Goal: Communication & Community: Connect with others

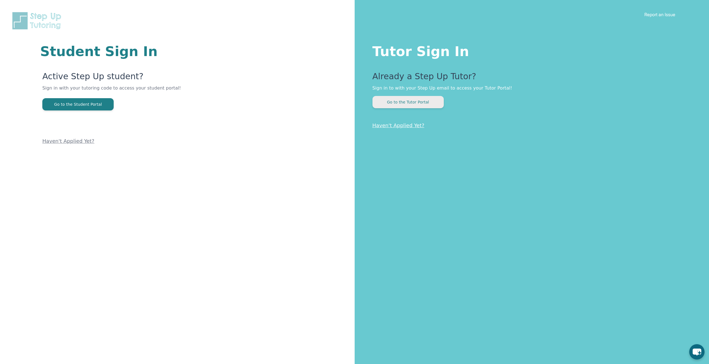
click at [409, 104] on button "Go to the Tutor Portal" at bounding box center [408, 102] width 71 height 12
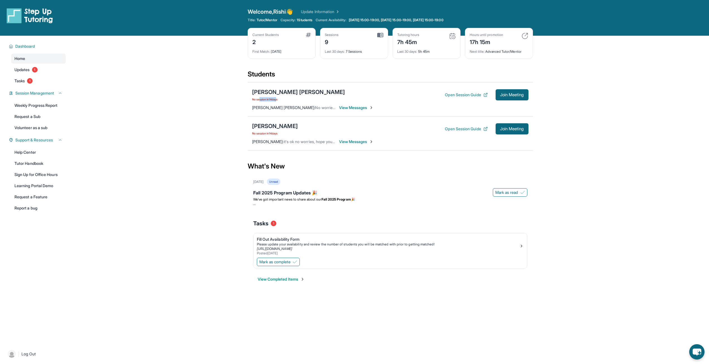
drag, startPoint x: 278, startPoint y: 98, endPoint x: 260, endPoint y: 98, distance: 18.4
click at [260, 98] on span "No session [DATE]" at bounding box center [298, 99] width 93 height 4
click at [268, 105] on span "[PERSON_NAME] [PERSON_NAME] :" at bounding box center [283, 107] width 63 height 5
click at [336, 147] on div "[PERSON_NAME] No session [DATE] Open Session Guide Join Meeting [PERSON_NAME] :…" at bounding box center [390, 133] width 285 height 34
click at [348, 142] on span "View Messages" at bounding box center [356, 142] width 35 height 6
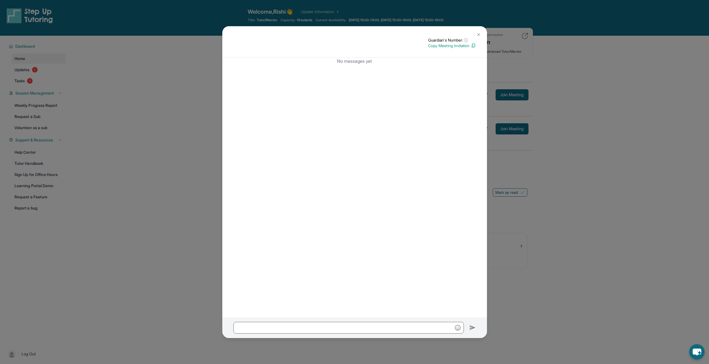
click at [478, 34] on img at bounding box center [478, 34] width 4 height 4
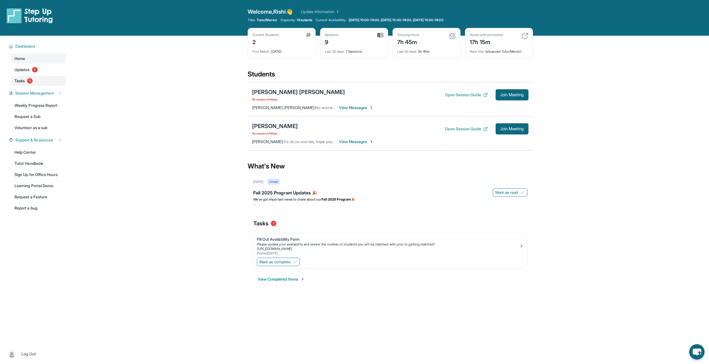
click at [42, 81] on link "Tasks 1" at bounding box center [38, 81] width 55 height 10
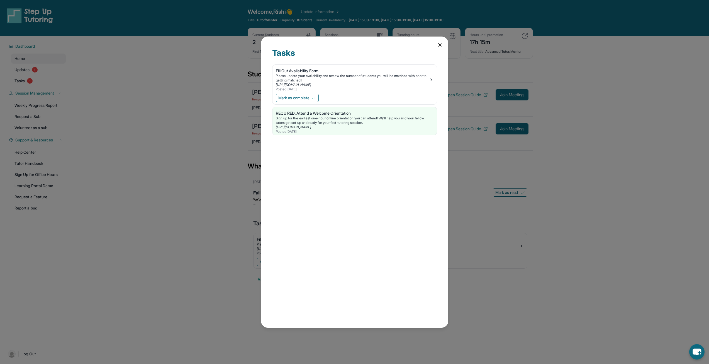
click at [44, 71] on div "Tasks Fill Out Availability Form Please update your availability and review the…" at bounding box center [354, 182] width 709 height 364
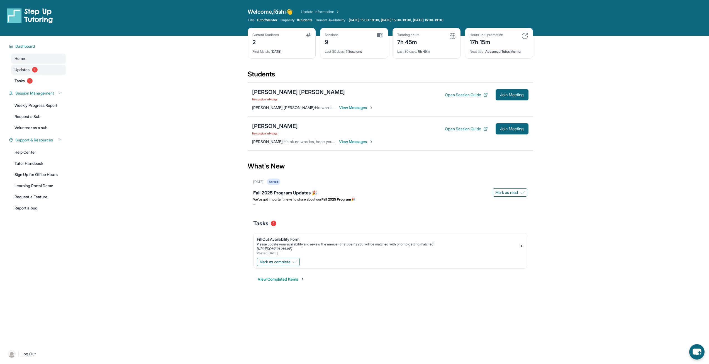
click at [44, 71] on link "Updates 1" at bounding box center [38, 70] width 55 height 10
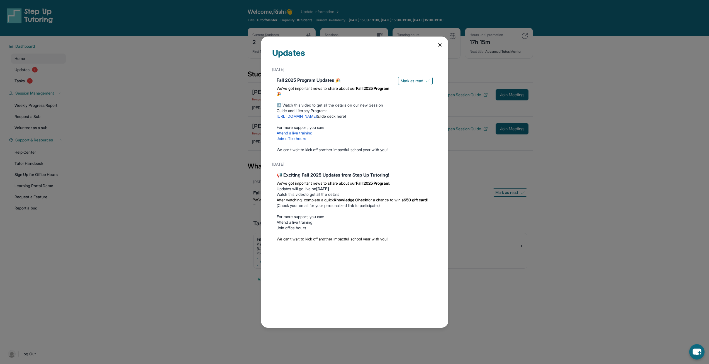
click at [439, 44] on icon at bounding box center [440, 45] width 6 height 6
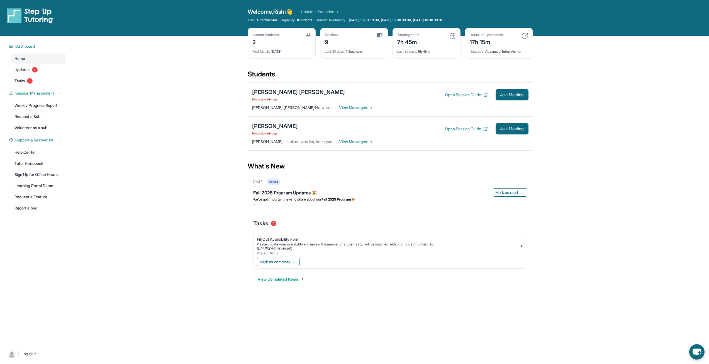
click at [345, 141] on span "View Messages" at bounding box center [356, 142] width 35 height 6
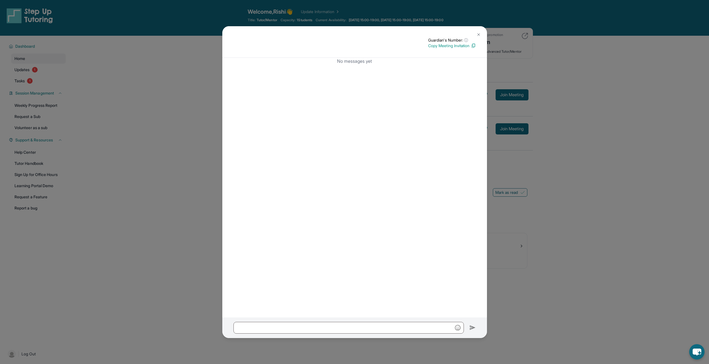
click at [477, 33] on img at bounding box center [478, 34] width 4 height 4
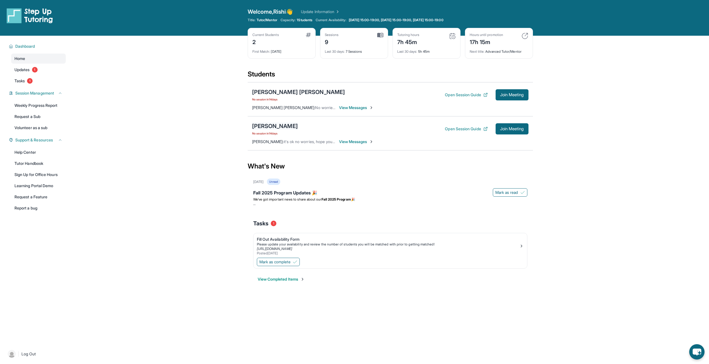
click at [273, 125] on div "[PERSON_NAME]" at bounding box center [275, 126] width 46 height 8
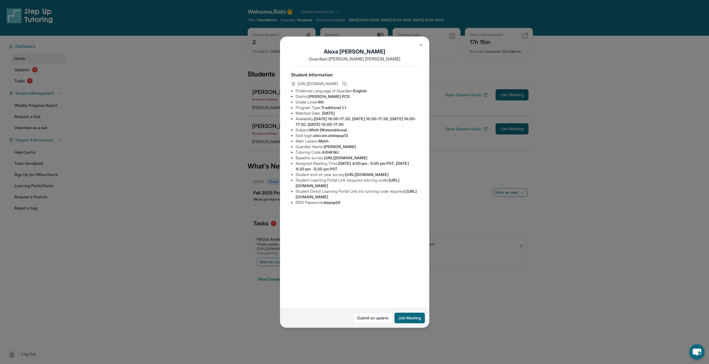
click at [520, 232] on div "[PERSON_NAME] Guardian: [PERSON_NAME] Student Information [URL][DOMAIN_NAME] Pr…" at bounding box center [354, 182] width 709 height 364
